Goal: Task Accomplishment & Management: Manage account settings

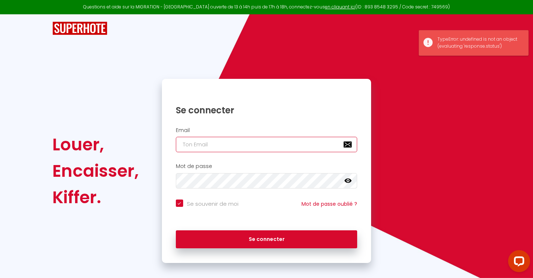
type input "[EMAIL_ADDRESS][DOMAIN_NAME]"
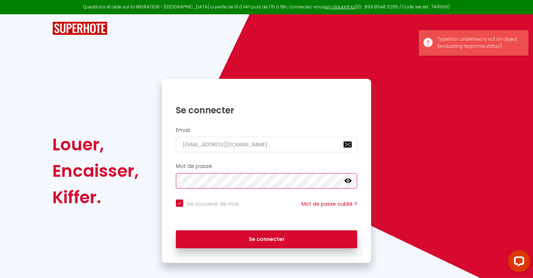
click at [266, 238] on button "Se connecter" at bounding box center [267, 239] width 182 height 18
checkbox input "true"
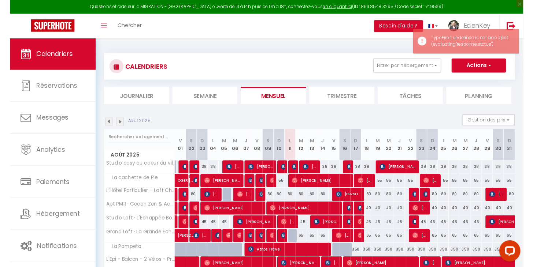
scroll to position [40, 0]
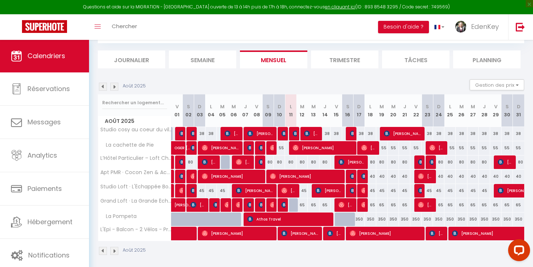
click at [273, 205] on img at bounding box center [273, 205] width 6 height 6
select select "OK"
select select "1"
select select "0"
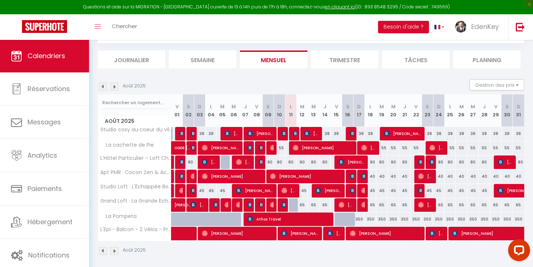
select select "1"
select select
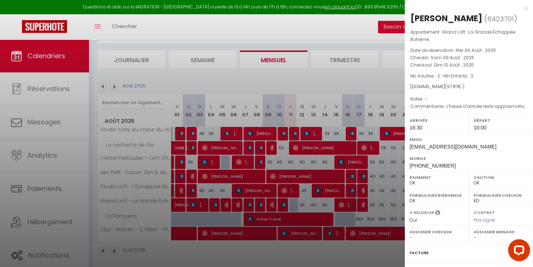
select select "45909"
click at [520, 8] on div "x" at bounding box center [466, 8] width 123 height 9
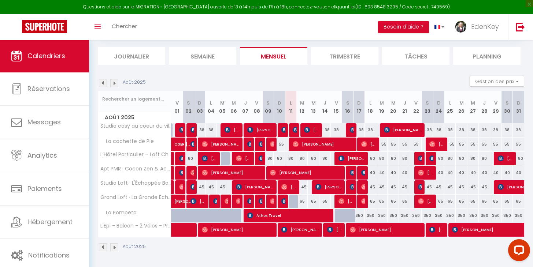
scroll to position [0, 0]
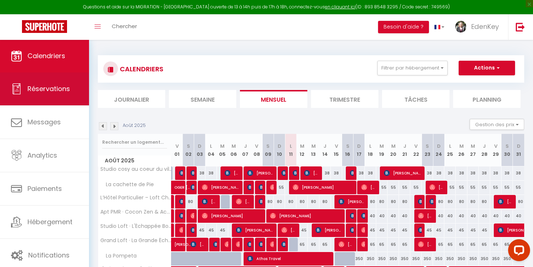
click at [57, 88] on span "Réservations" at bounding box center [48, 88] width 43 height 9
select select "not_cancelled"
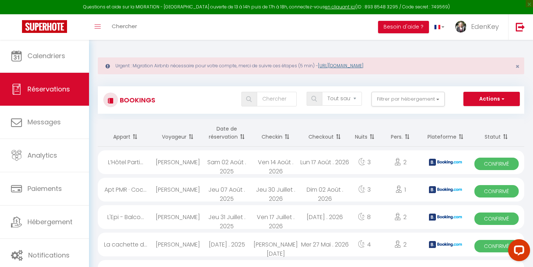
click at [360, 66] on link "[URL][DOMAIN_NAME]" at bounding box center [340, 66] width 45 height 6
click at [470, 32] on link "EdenKey" at bounding box center [479, 27] width 58 height 26
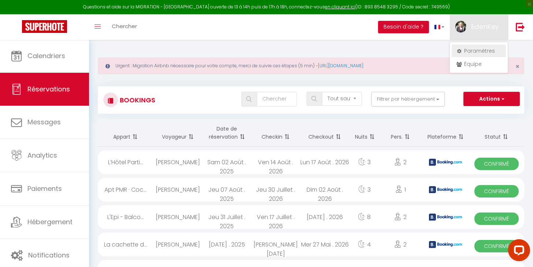
click at [467, 51] on link "Paramètres" at bounding box center [479, 51] width 54 height 12
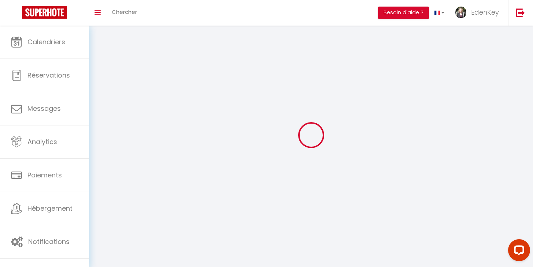
select select
type input "EdenKey"
type input "Conciergerie"
type input "0679656747"
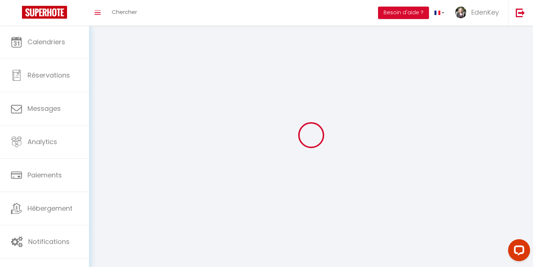
type input "[STREET_ADDRESS]"
type input "84290"
type input "Sainte [PERSON_NAME] Les Vignes"
type input "hjaV2hmOwEpKIGVxipyDD1KAQ"
type input "oVZ7rXEJYVBlD1zuctrHdSq8o"
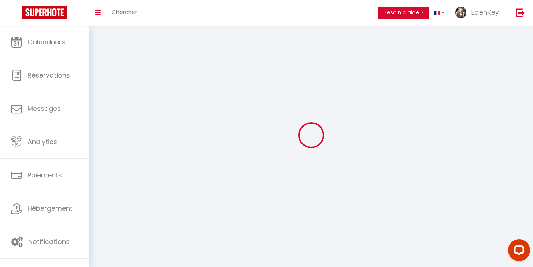
type input "[URL][DOMAIN_NAME]"
select select "28"
select select "fr"
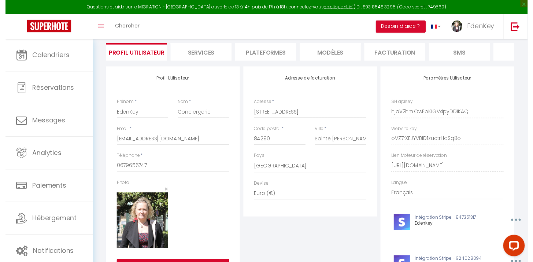
scroll to position [42, 0]
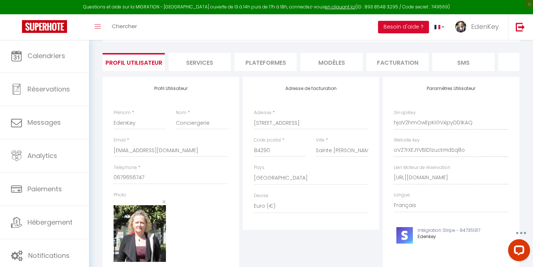
click at [281, 64] on li "Plateformes" at bounding box center [265, 62] width 62 height 18
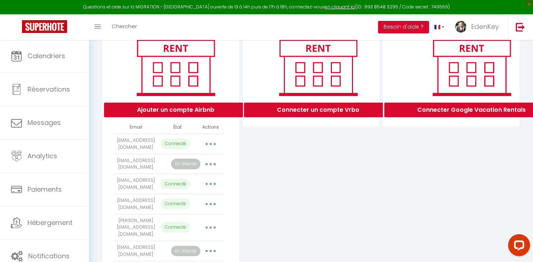
scroll to position [138, 0]
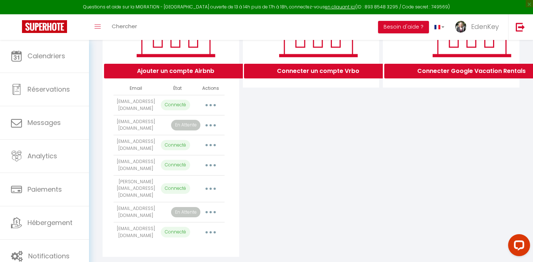
click at [213, 130] on button "button" at bounding box center [210, 125] width 21 height 12
click at [193, 173] on link "Reconnecter le compte" at bounding box center [178, 168] width 81 height 12
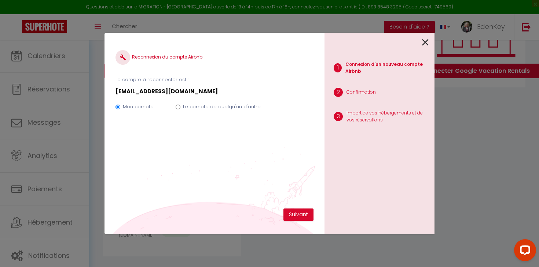
click at [178, 105] on input "Le compte de quelqu'un d'autre" at bounding box center [178, 107] width 5 height 5
radio input "true"
radio input "false"
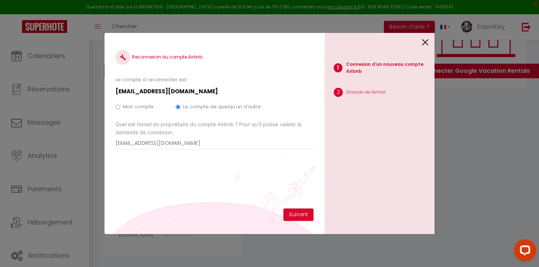
click at [428, 41] on icon at bounding box center [425, 42] width 7 height 11
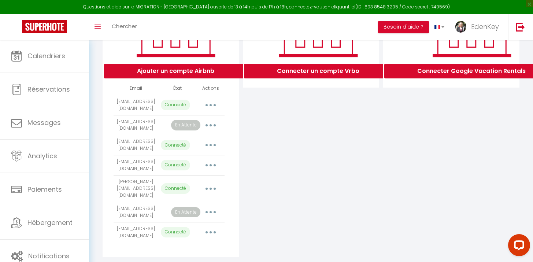
click at [213, 130] on button "button" at bounding box center [210, 125] width 21 height 12
click at [199, 158] on link "Supprimer" at bounding box center [178, 155] width 81 height 12
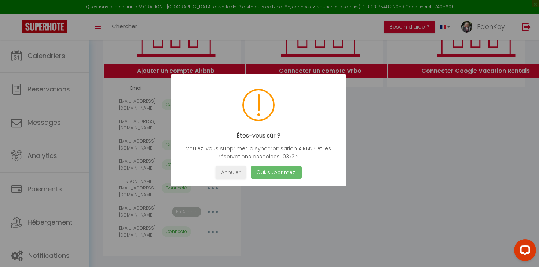
click at [270, 175] on button "Oui, supprimez!" at bounding box center [276, 172] width 51 height 13
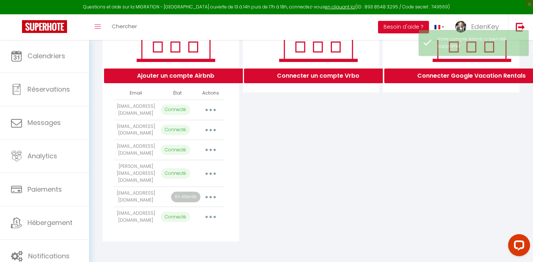
scroll to position [126, 0]
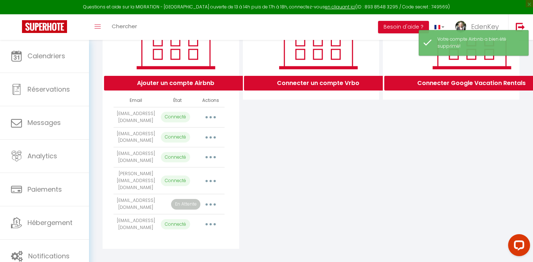
click at [210, 203] on icon "button" at bounding box center [211, 204] width 2 height 2
click at [179, 229] on link "Supprimer" at bounding box center [178, 234] width 81 height 12
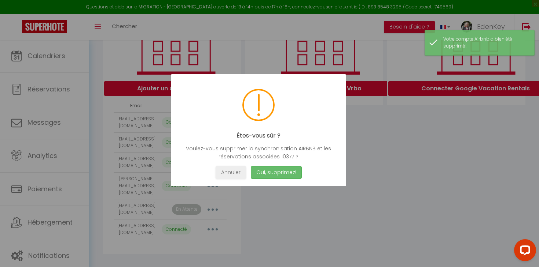
click at [277, 177] on button "Oui, supprimez!" at bounding box center [276, 172] width 51 height 13
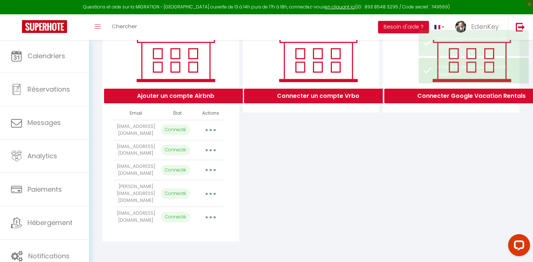
scroll to position [107, 0]
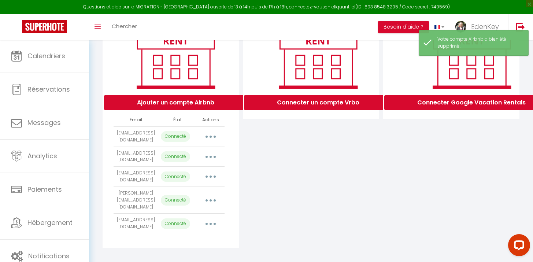
click at [199, 108] on button "Ajouter un compte Airbnb" at bounding box center [175, 102] width 143 height 15
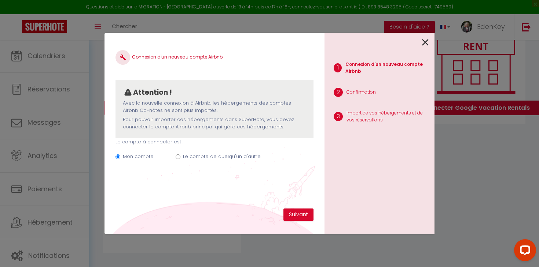
click at [179, 155] on input "Le compte de quelqu'un d'autre" at bounding box center [178, 157] width 5 height 5
radio input "true"
radio input "false"
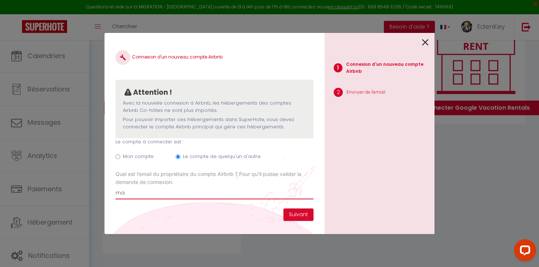
type input "m"
paste input "[EMAIL_ADDRESS][DOMAIN_NAME]"
type input "[EMAIL_ADDRESS][DOMAIN_NAME]"
click at [289, 213] on button "Suivant" at bounding box center [298, 215] width 30 height 12
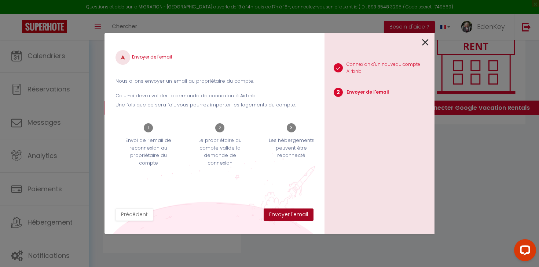
click at [285, 216] on button "Envoyer l'email" at bounding box center [288, 215] width 50 height 12
click at [424, 45] on icon at bounding box center [425, 42] width 7 height 11
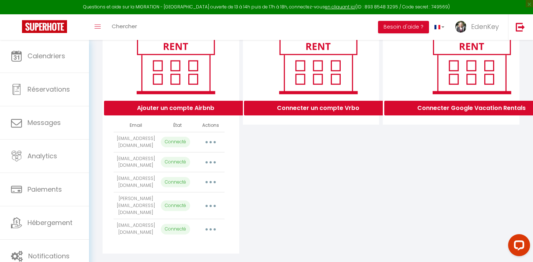
click at [203, 115] on button "Ajouter un compte Airbnb" at bounding box center [175, 108] width 143 height 15
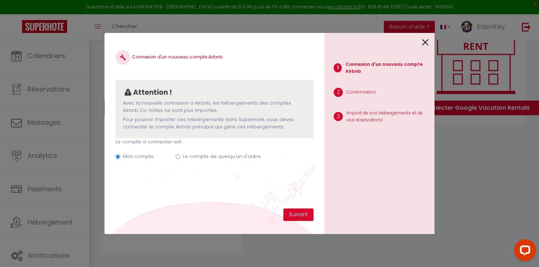
click at [177, 155] on input "Le compte de quelqu'un d'autre" at bounding box center [178, 157] width 5 height 5
radio input "true"
radio input "false"
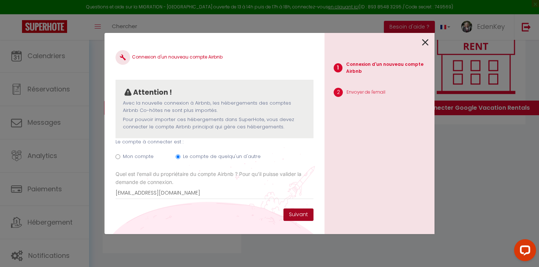
type input "[EMAIL_ADDRESS][DOMAIN_NAME]"
click at [309, 216] on button "Suivant" at bounding box center [298, 215] width 30 height 12
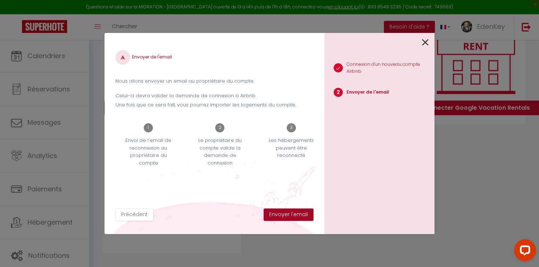
click at [293, 216] on button "Envoyer l'email" at bounding box center [288, 215] width 50 height 12
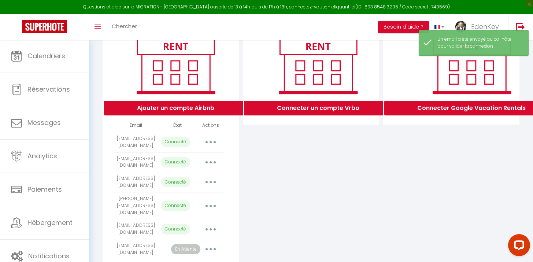
click at [205, 113] on button "Ajouter un compte Airbnb" at bounding box center [175, 108] width 143 height 15
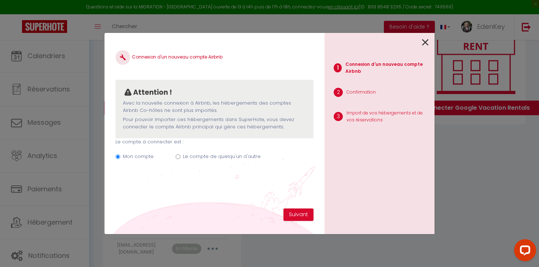
click at [223, 157] on label "Le compte de quelqu'un d'autre" at bounding box center [222, 156] width 78 height 7
click at [180, 157] on input "Le compte de quelqu'un d'autre" at bounding box center [178, 157] width 5 height 5
radio input "true"
radio input "false"
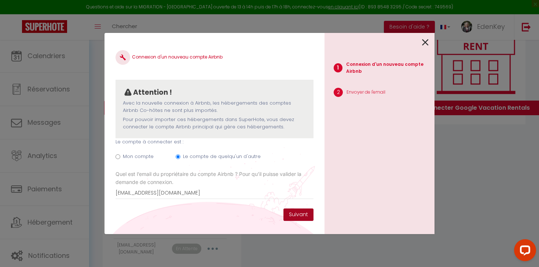
type input "[EMAIL_ADDRESS][DOMAIN_NAME]"
click at [303, 214] on button "Suivant" at bounding box center [298, 215] width 30 height 12
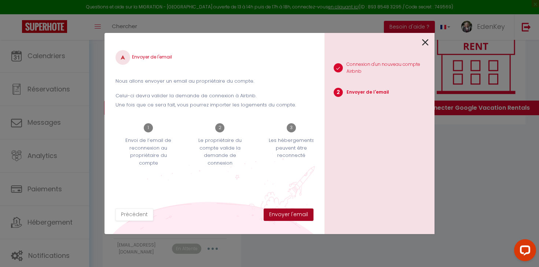
click at [298, 218] on button "Envoyer l'email" at bounding box center [288, 215] width 50 height 12
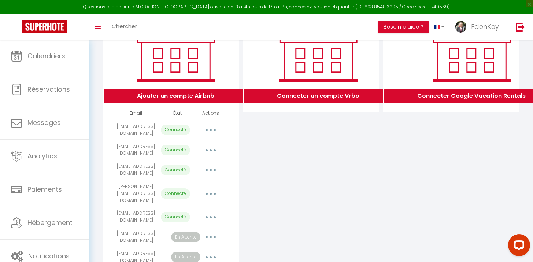
scroll to position [140, 0]
